Goal: Task Accomplishment & Management: Use online tool/utility

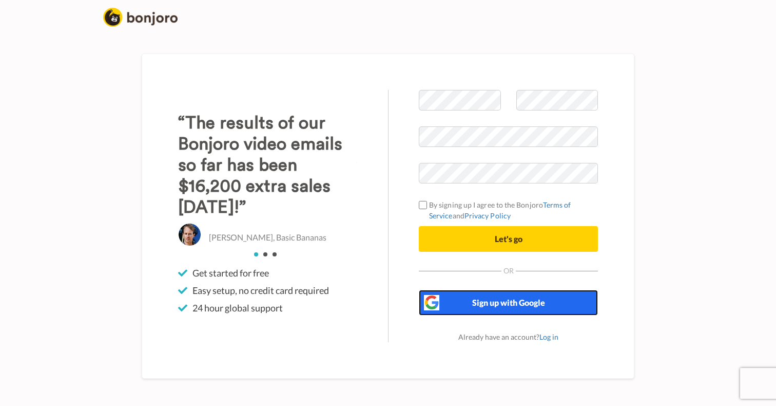
click at [450, 307] on button "Sign up with Google" at bounding box center [508, 303] width 179 height 26
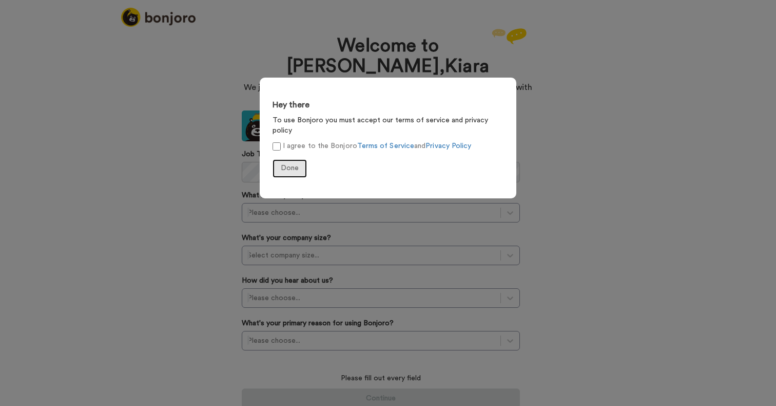
click at [283, 162] on button "Done" at bounding box center [290, 168] width 34 height 18
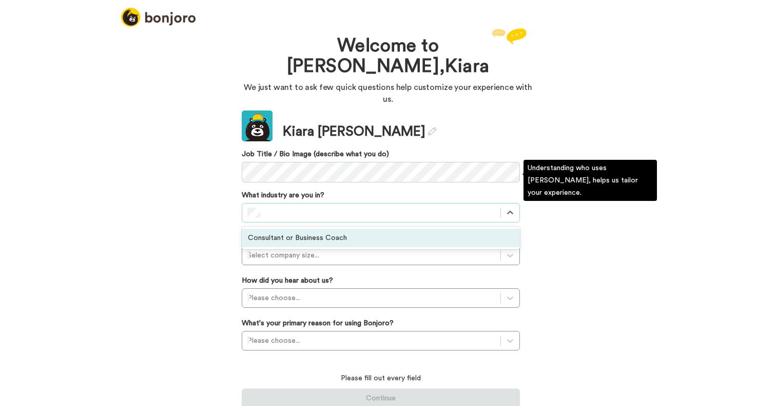
click at [425, 229] on div "Consultant or Business Coach" at bounding box center [381, 238] width 278 height 18
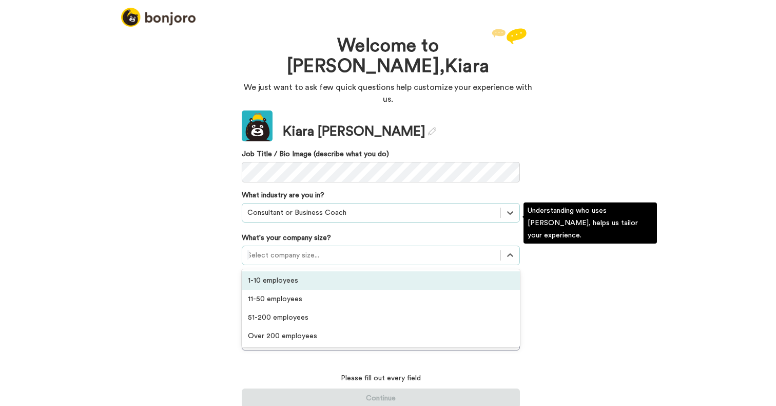
click at [294, 249] on div at bounding box center [372, 255] width 248 height 12
click at [287, 271] on div "1-10 employees" at bounding box center [381, 280] width 278 height 18
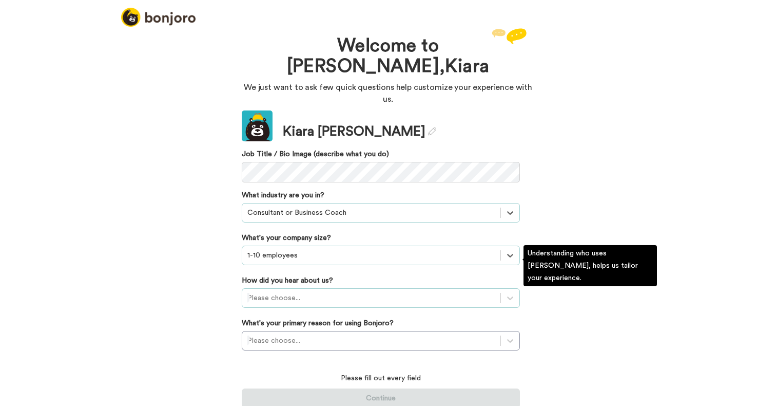
click at [277, 292] on div at bounding box center [372, 298] width 248 height 12
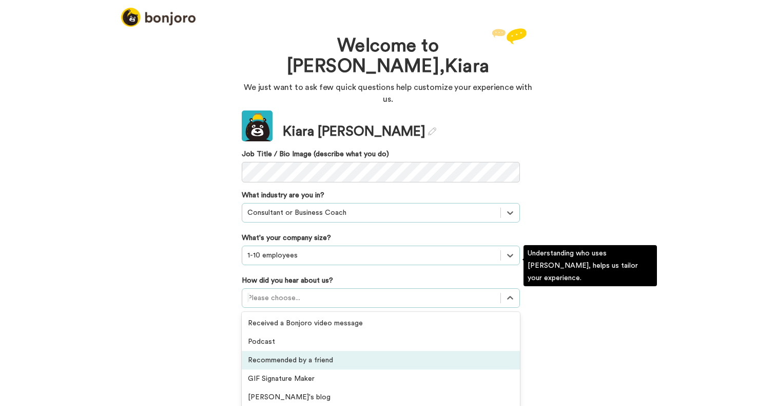
click at [342, 351] on div "Recommended by a friend" at bounding box center [381, 360] width 278 height 18
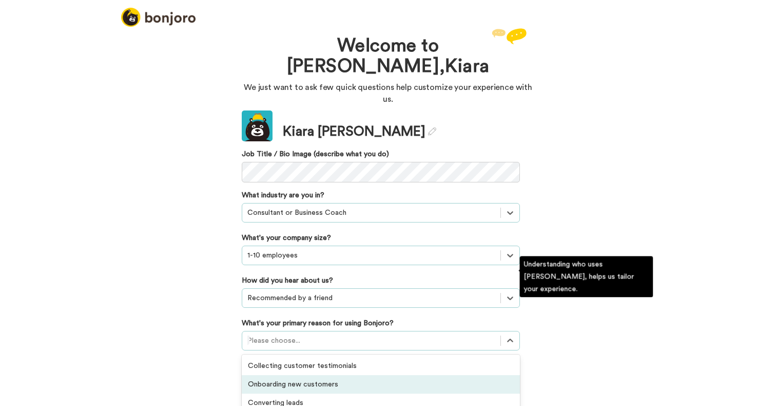
scroll to position [31, 0]
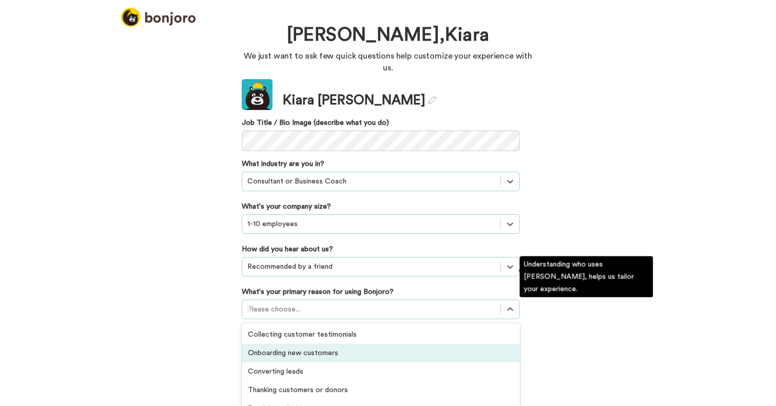
click at [304, 312] on div "option Onboarding new customers focused, 2 of 6. 6 results available. Use Up an…" at bounding box center [381, 309] width 278 height 20
click at [343, 344] on div "Onboarding new customers" at bounding box center [381, 353] width 278 height 18
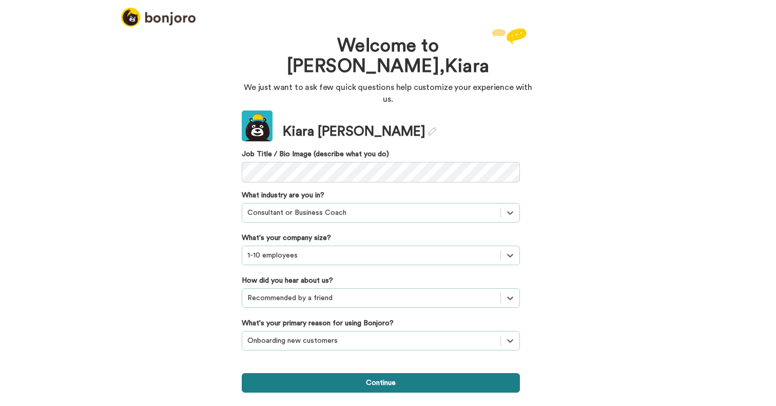
click at [380, 373] on button "Continue" at bounding box center [381, 383] width 278 height 20
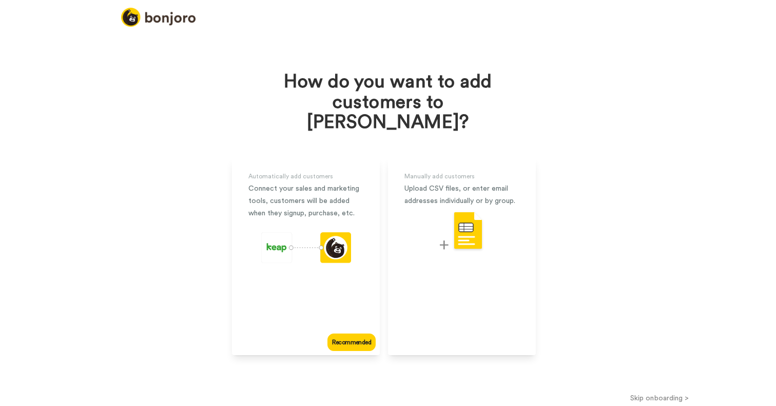
click at [653, 392] on button "Skip onboarding >" at bounding box center [659, 397] width 233 height 11
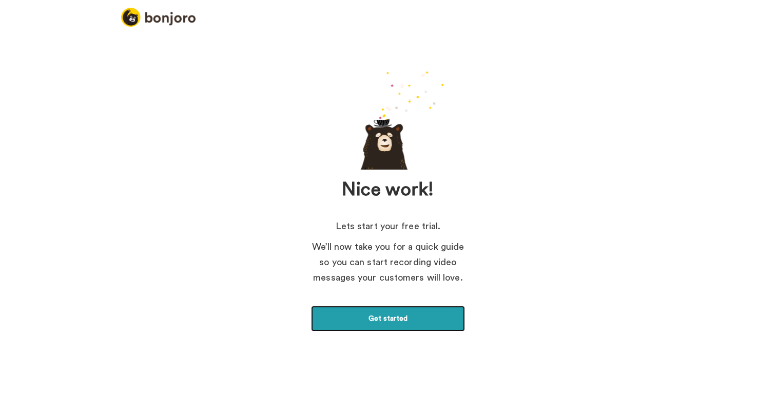
click at [438, 319] on link "Get started" at bounding box center [388, 319] width 154 height 26
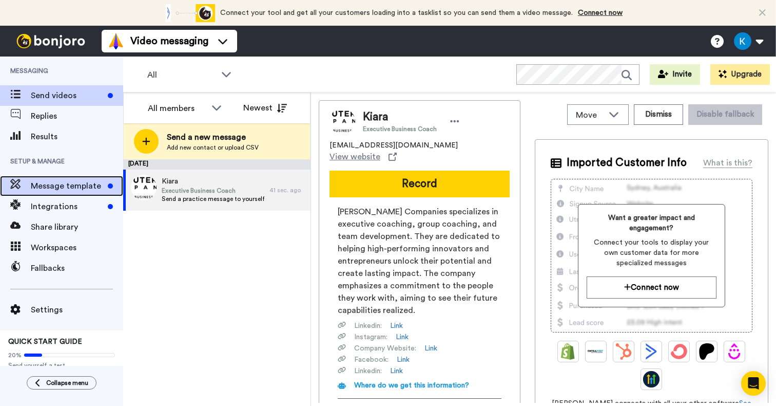
click at [55, 179] on div "Message template" at bounding box center [61, 186] width 123 height 21
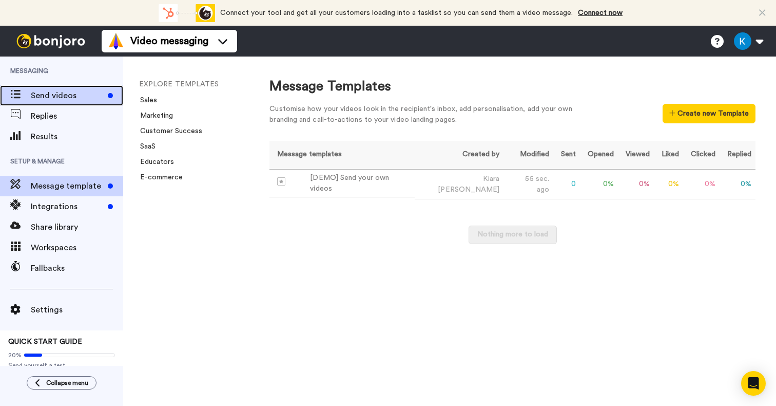
click at [66, 94] on span "Send videos" at bounding box center [67, 95] width 73 height 12
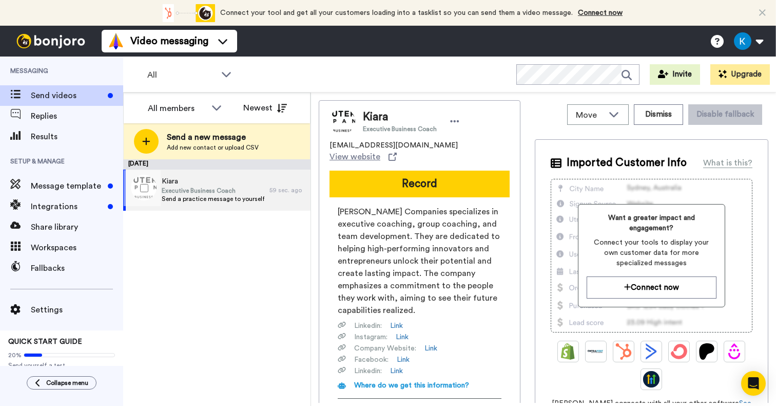
click at [219, 190] on span "Executive Business Coach" at bounding box center [213, 190] width 103 height 8
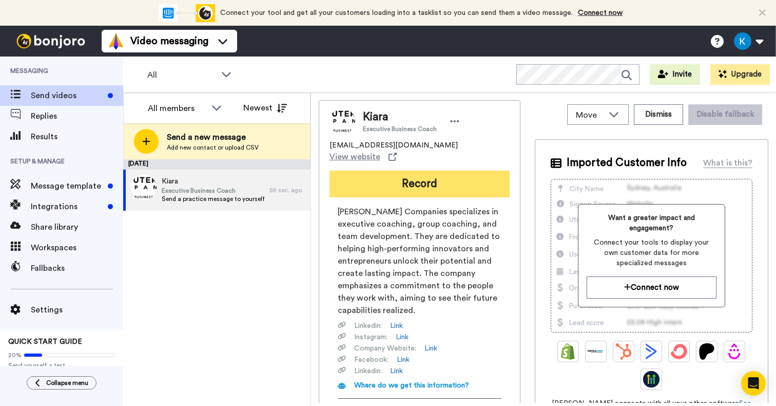
click at [419, 177] on button "Record" at bounding box center [420, 183] width 180 height 27
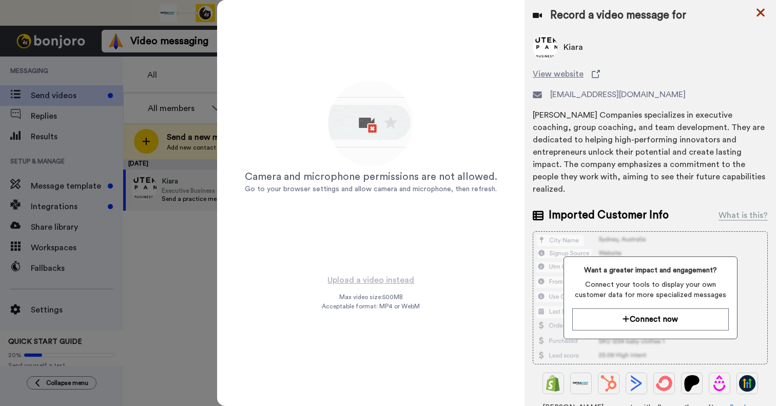
click at [760, 9] on icon at bounding box center [761, 12] width 10 height 13
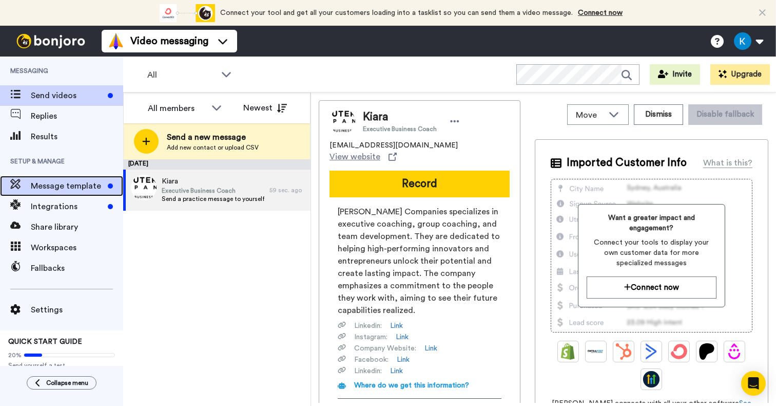
click at [49, 180] on span "Message template" at bounding box center [67, 186] width 73 height 12
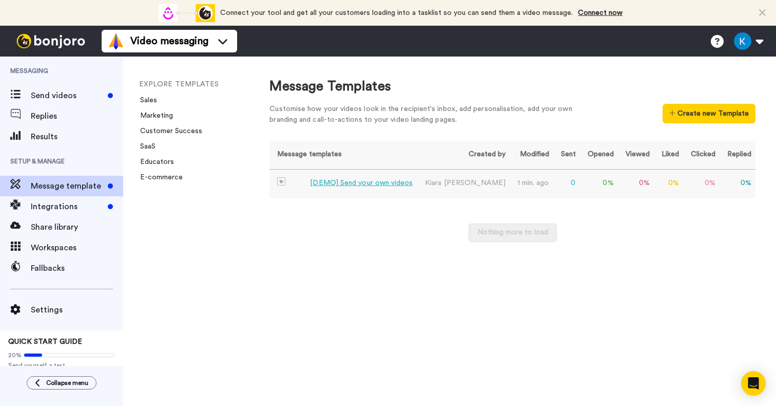
click at [365, 185] on div "[DEMO] Send your own videos" at bounding box center [361, 183] width 103 height 11
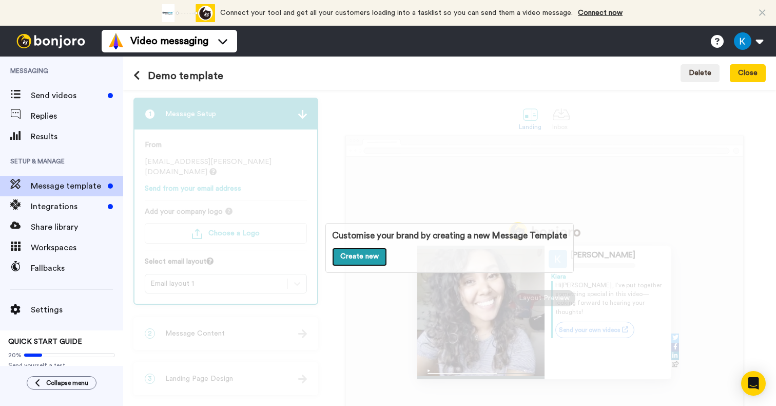
click at [356, 259] on link "Create new" at bounding box center [359, 257] width 55 height 18
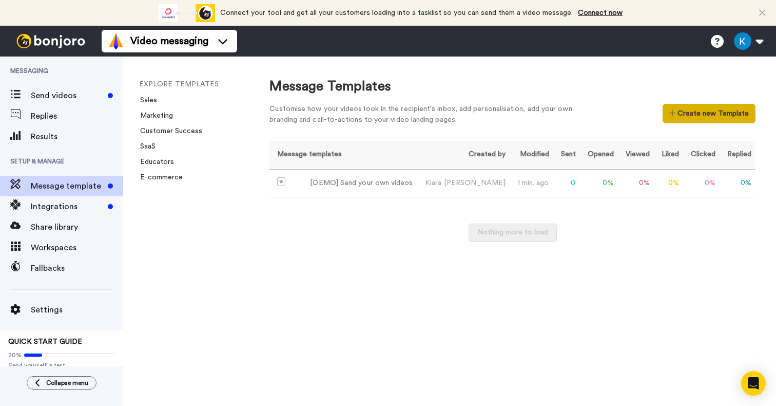
click at [691, 115] on button "Create new Template" at bounding box center [709, 114] width 93 height 20
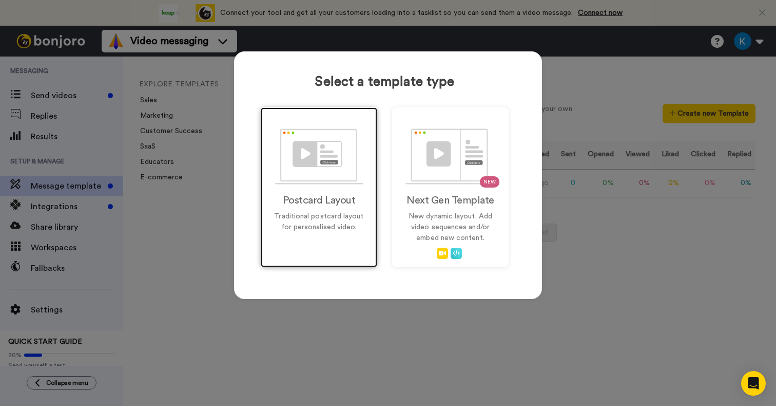
click at [297, 214] on p "Traditional postcard layout for personalised video." at bounding box center [319, 222] width 95 height 22
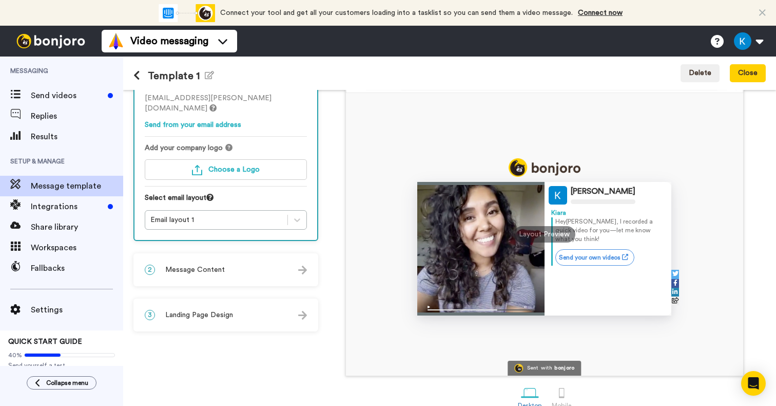
scroll to position [63, 0]
click at [239, 168] on span "Choose a Logo" at bounding box center [234, 169] width 51 height 7
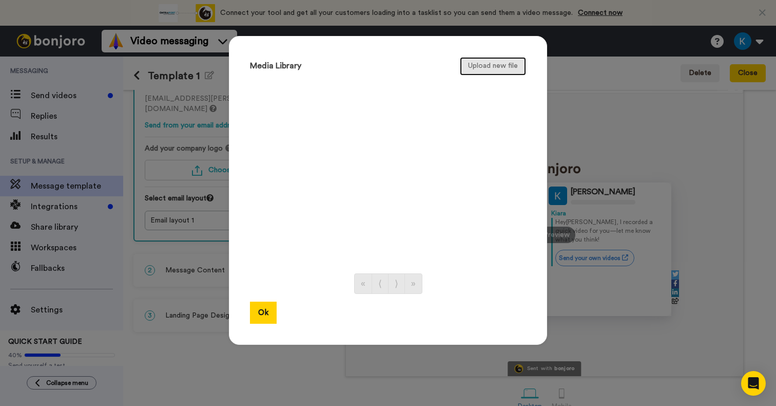
click at [476, 66] on button "Upload new file" at bounding box center [493, 66] width 66 height 18
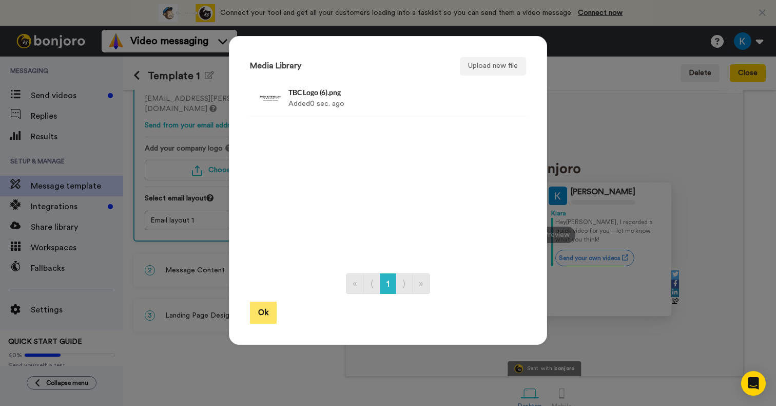
click at [259, 310] on button "Ok" at bounding box center [263, 312] width 27 height 22
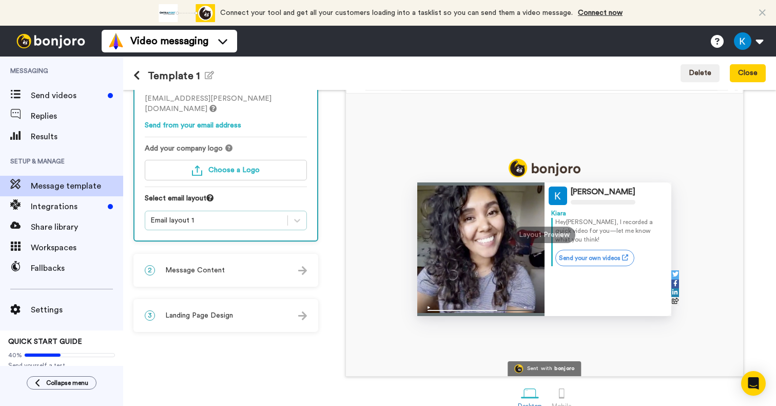
click at [256, 218] on div "Email layout 1" at bounding box center [216, 220] width 132 height 10
click at [238, 269] on div "2 Message Content" at bounding box center [226, 270] width 183 height 31
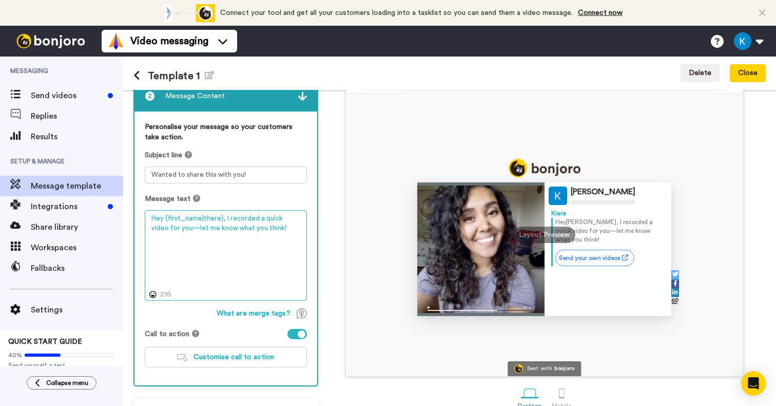
click at [244, 217] on textarea "Hey {first_name|there}, I recorded a quick video for you—let me know what you t…" at bounding box center [226, 255] width 162 height 90
click at [235, 262] on textarea "Hey {first_name|there}, I recorded a quick video for you—let me know what you t…" at bounding box center [226, 255] width 162 height 90
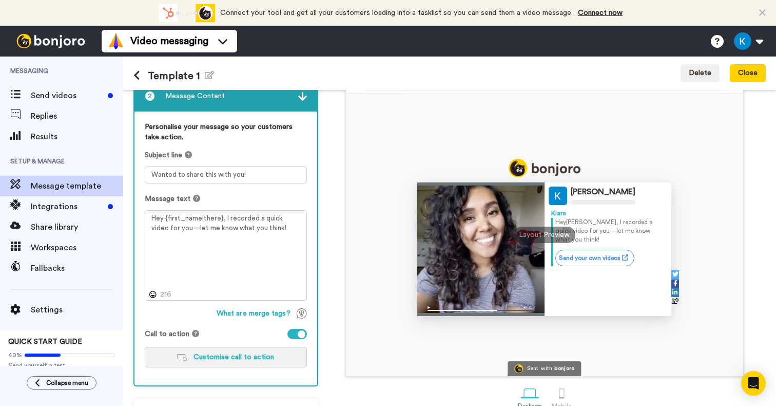
click at [212, 353] on span "Customise call to action" at bounding box center [234, 356] width 81 height 7
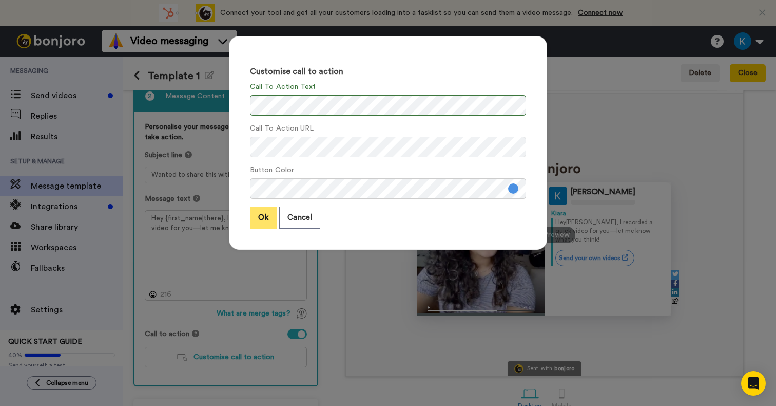
click at [262, 216] on button "Ok" at bounding box center [263, 217] width 27 height 22
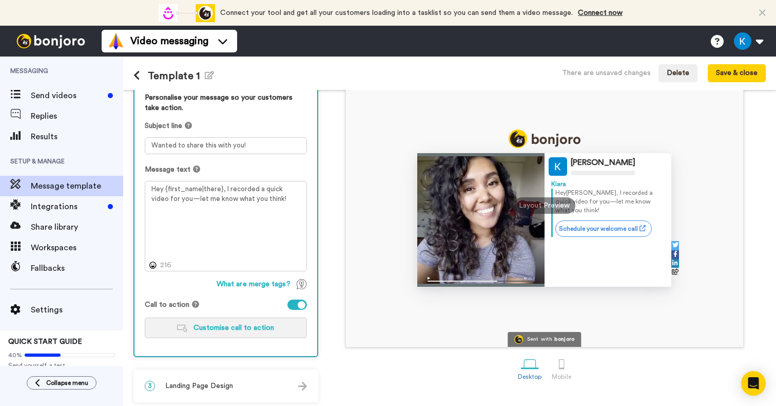
scroll to position [97, 0]
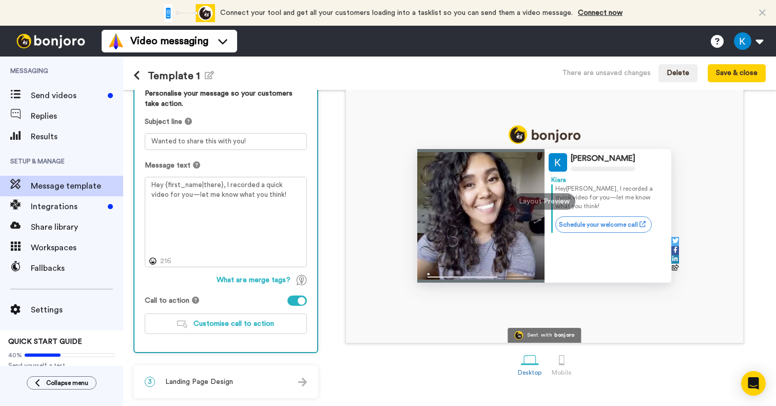
click at [226, 340] on div "Personalise your message so your customers take action. Subject line Wanted to …" at bounding box center [226, 215] width 183 height 274
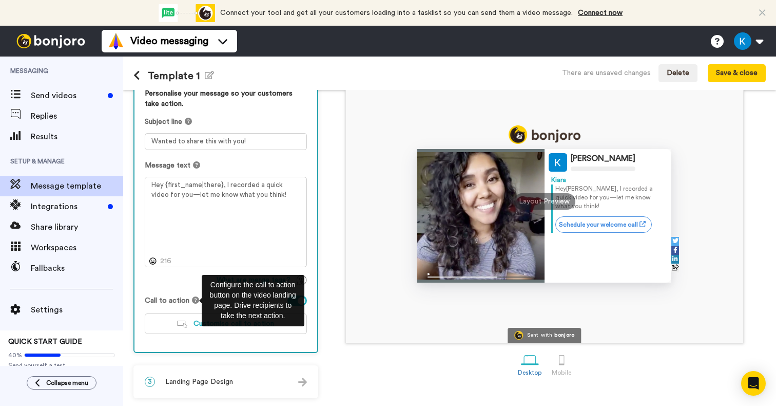
click at [193, 301] on icon at bounding box center [195, 299] width 7 height 7
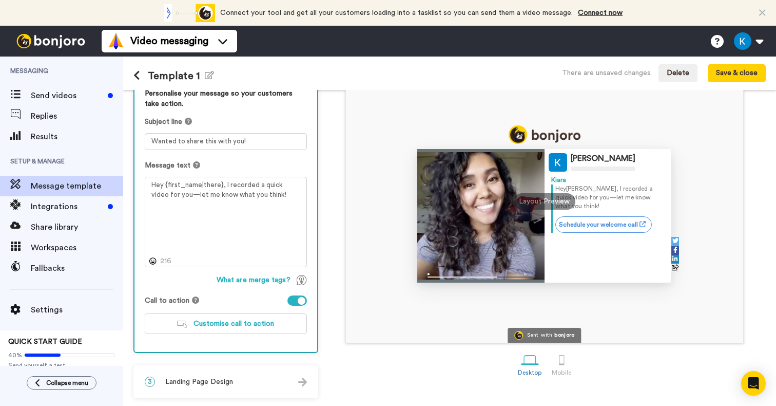
click at [226, 384] on span "Landing Page Design" at bounding box center [199, 381] width 68 height 10
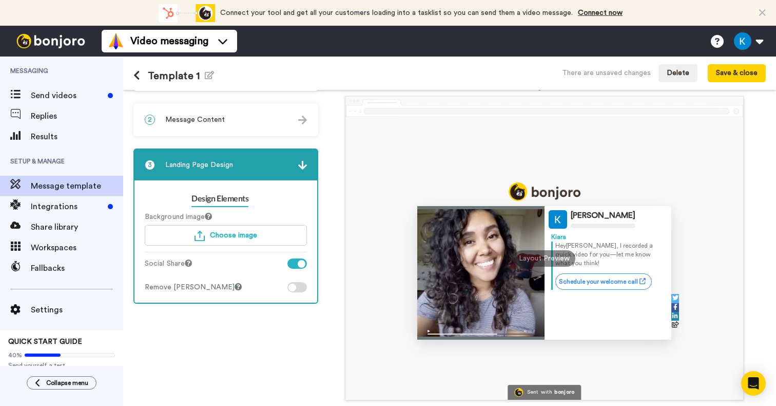
scroll to position [0, 0]
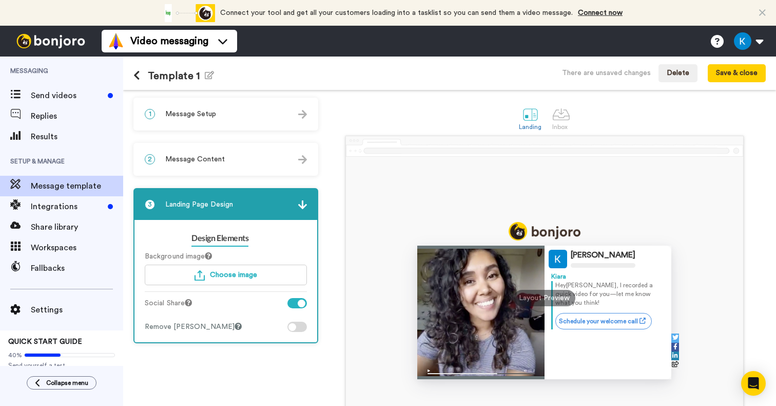
click at [180, 113] on span "Message Setup" at bounding box center [190, 114] width 51 height 10
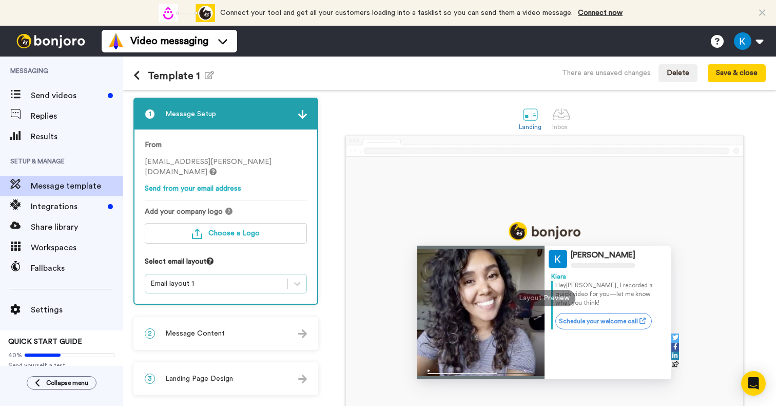
click at [202, 287] on div "Email layout 1" at bounding box center [216, 283] width 132 height 10
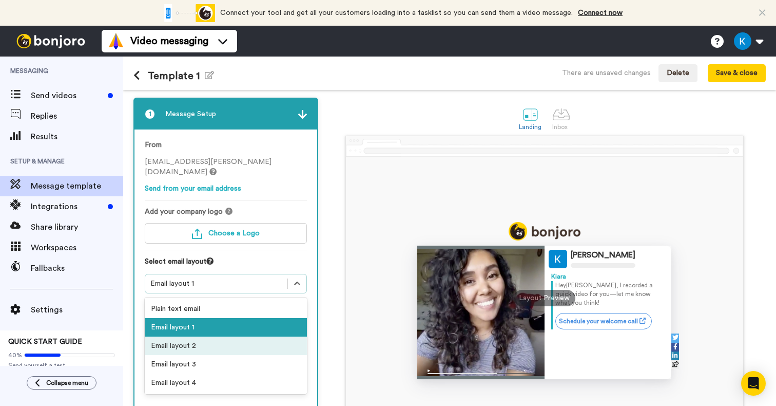
click at [187, 349] on div "Email layout 2" at bounding box center [226, 345] width 162 height 18
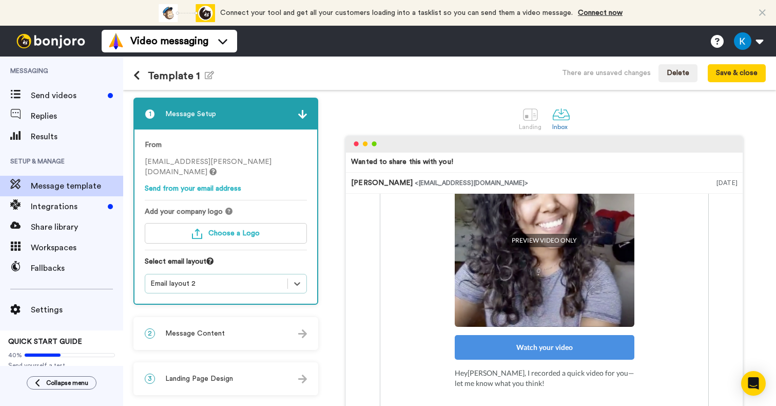
scroll to position [129, 0]
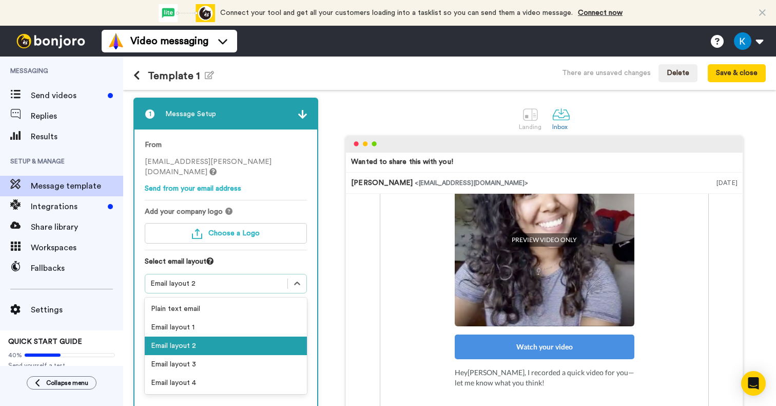
click at [217, 280] on div "Email layout 2" at bounding box center [216, 283] width 132 height 10
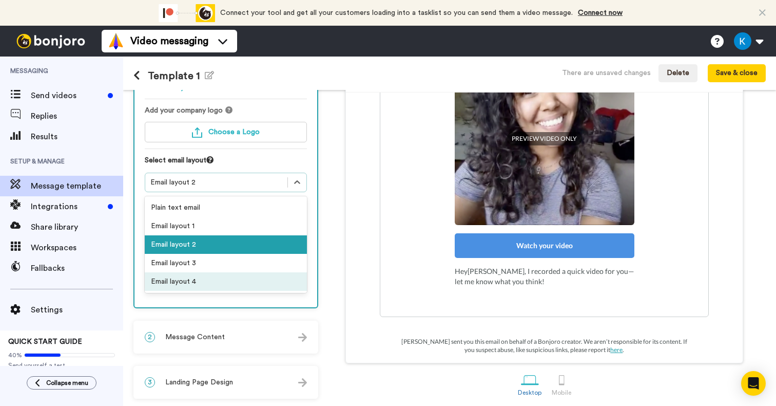
scroll to position [105, 0]
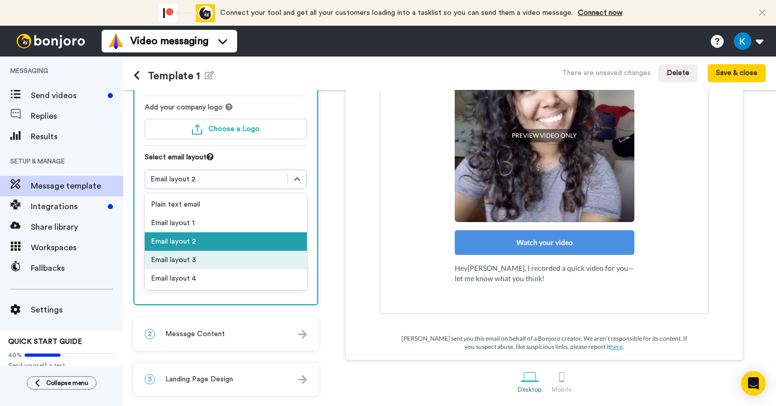
click at [192, 264] on div "Email layout 3" at bounding box center [226, 260] width 162 height 18
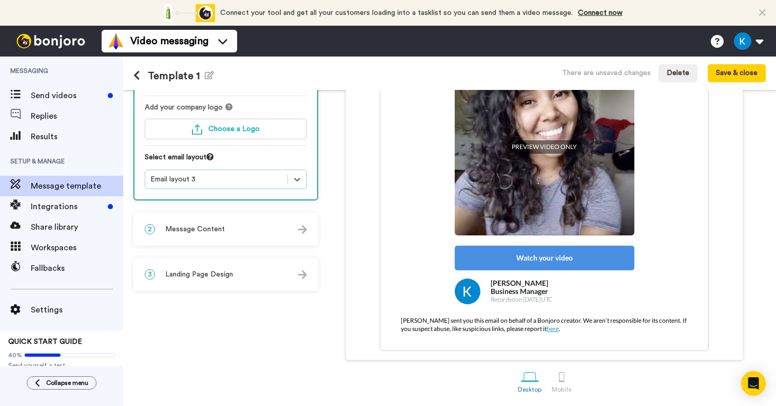
scroll to position [121, 0]
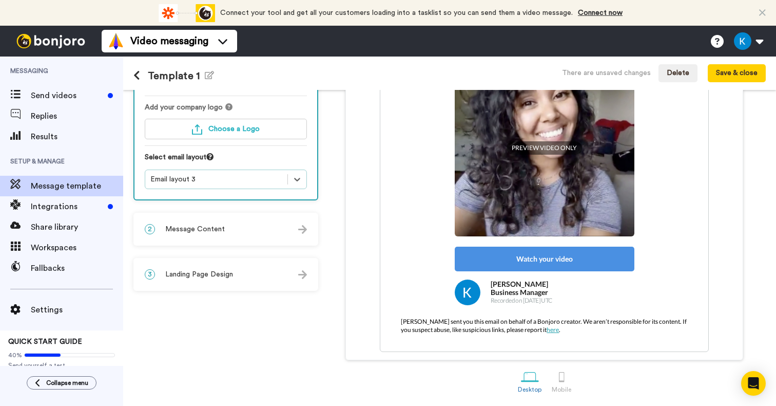
click at [261, 221] on div "2 Message Content" at bounding box center [226, 229] width 183 height 31
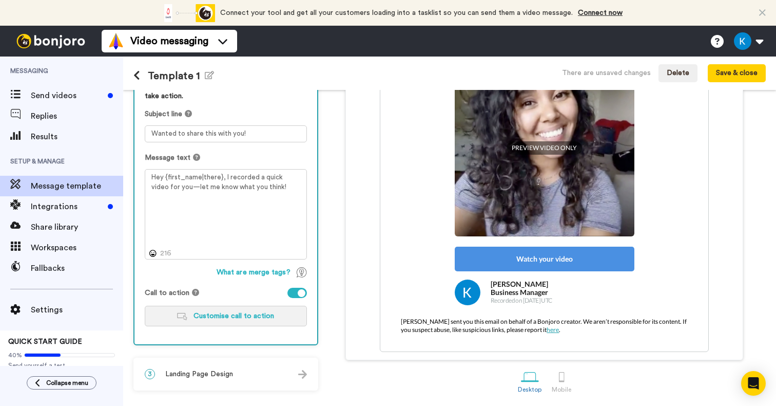
click at [247, 313] on span "Customise call to action" at bounding box center [234, 315] width 81 height 7
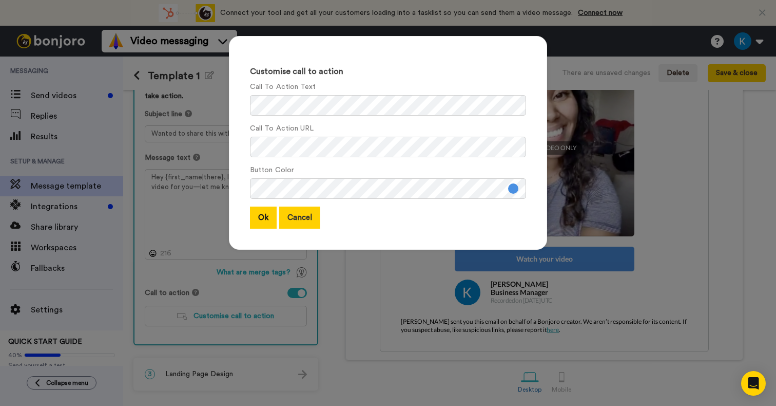
click at [311, 218] on button "Cancel" at bounding box center [299, 217] width 41 height 22
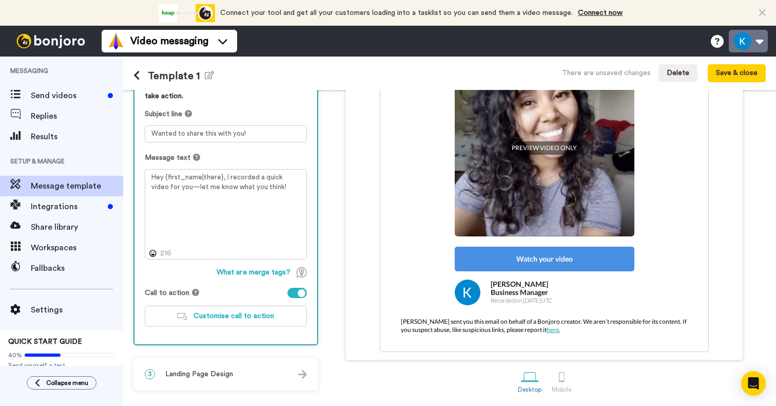
click at [761, 41] on button at bounding box center [748, 41] width 39 height 23
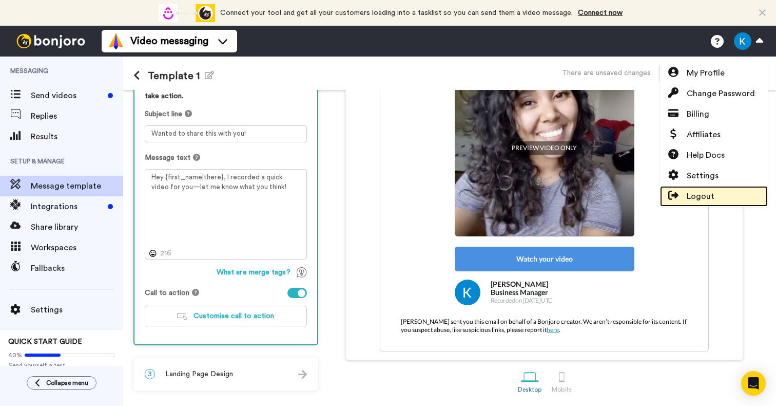
click at [711, 192] on span "Logout" at bounding box center [701, 196] width 28 height 12
